Goal: Task Accomplishment & Management: Complete application form

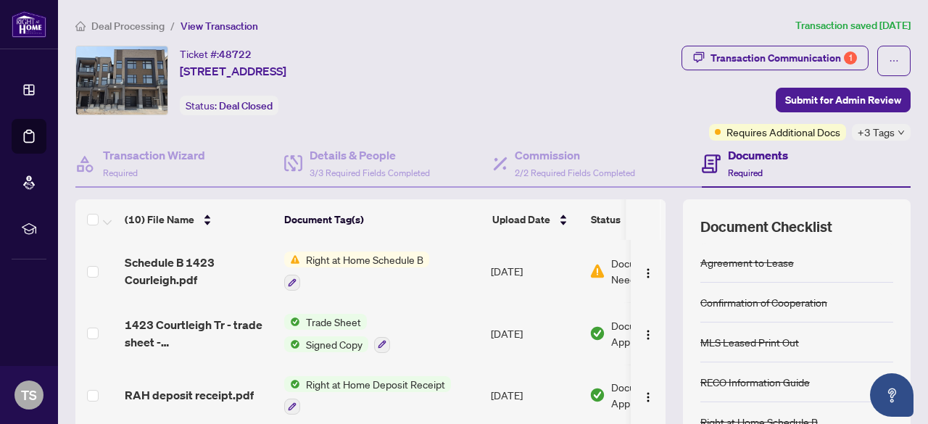
click at [117, 25] on span "Deal Processing" at bounding box center [127, 26] width 73 height 13
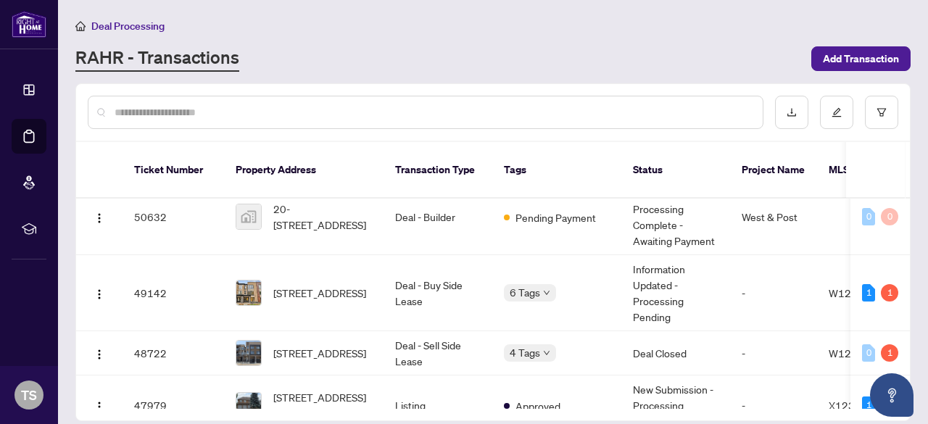
scroll to position [341, 0]
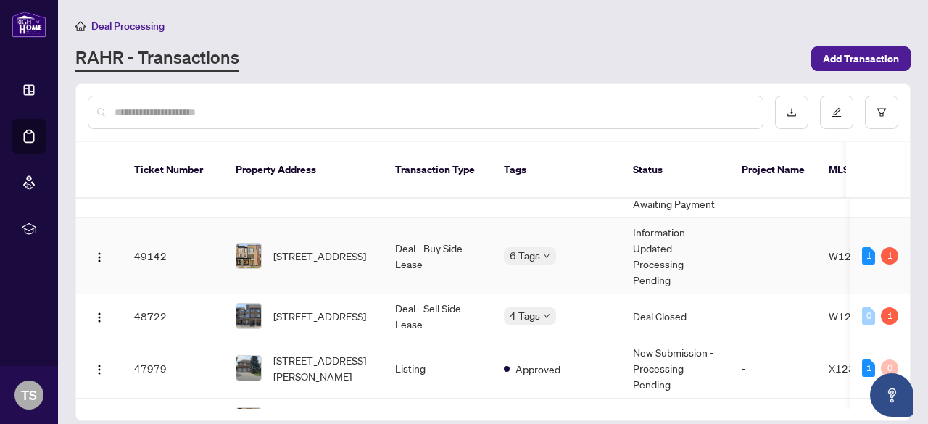
click at [803, 238] on td "-" at bounding box center [773, 256] width 87 height 76
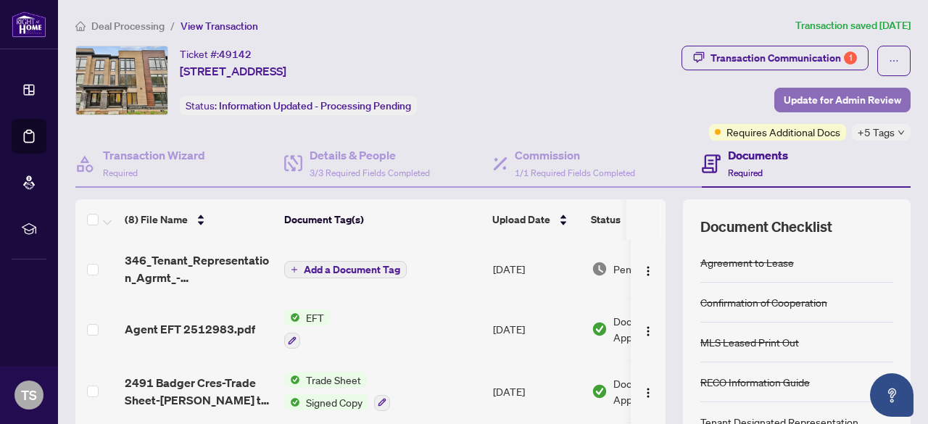
click at [789, 98] on span "Update for Admin Review" at bounding box center [841, 99] width 117 height 23
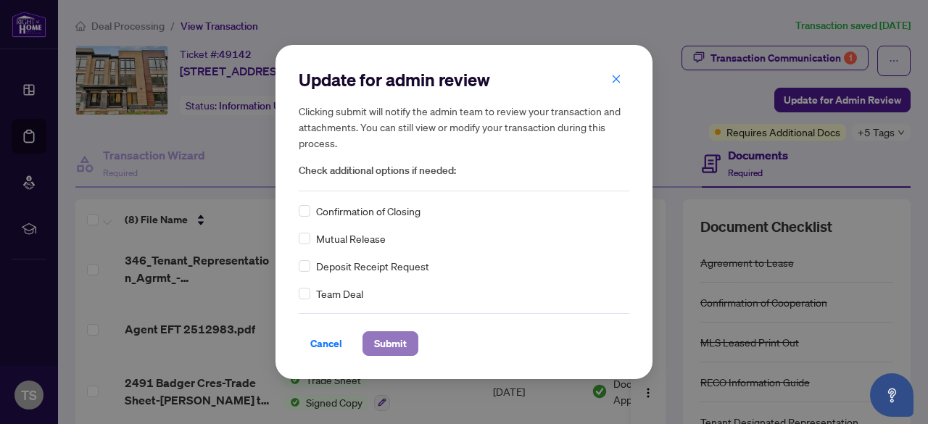
click at [365, 349] on button "Submit" at bounding box center [390, 343] width 56 height 25
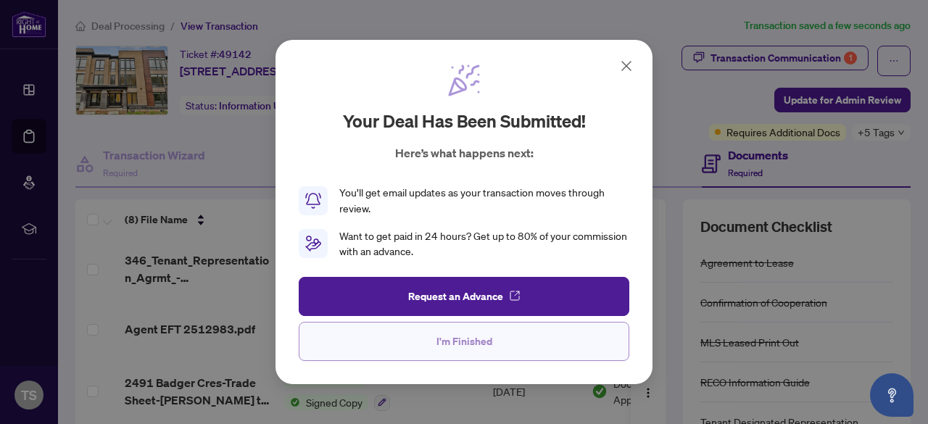
click at [496, 327] on button "I'm Finished" at bounding box center [464, 341] width 330 height 39
